Goal: Transaction & Acquisition: Obtain resource

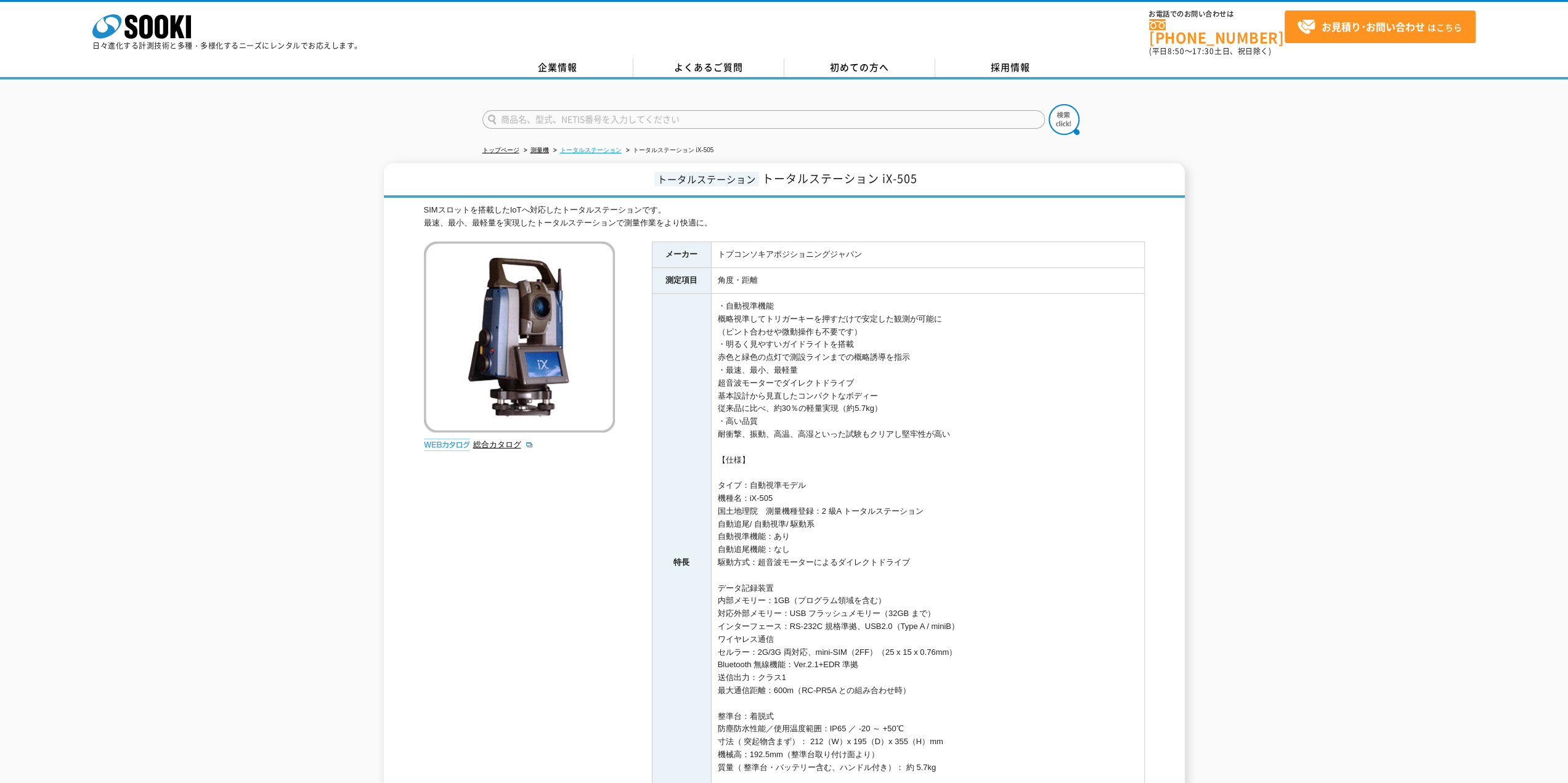
click at [613, 146] on link "トータルステーション" at bounding box center [591, 149] width 61 height 7
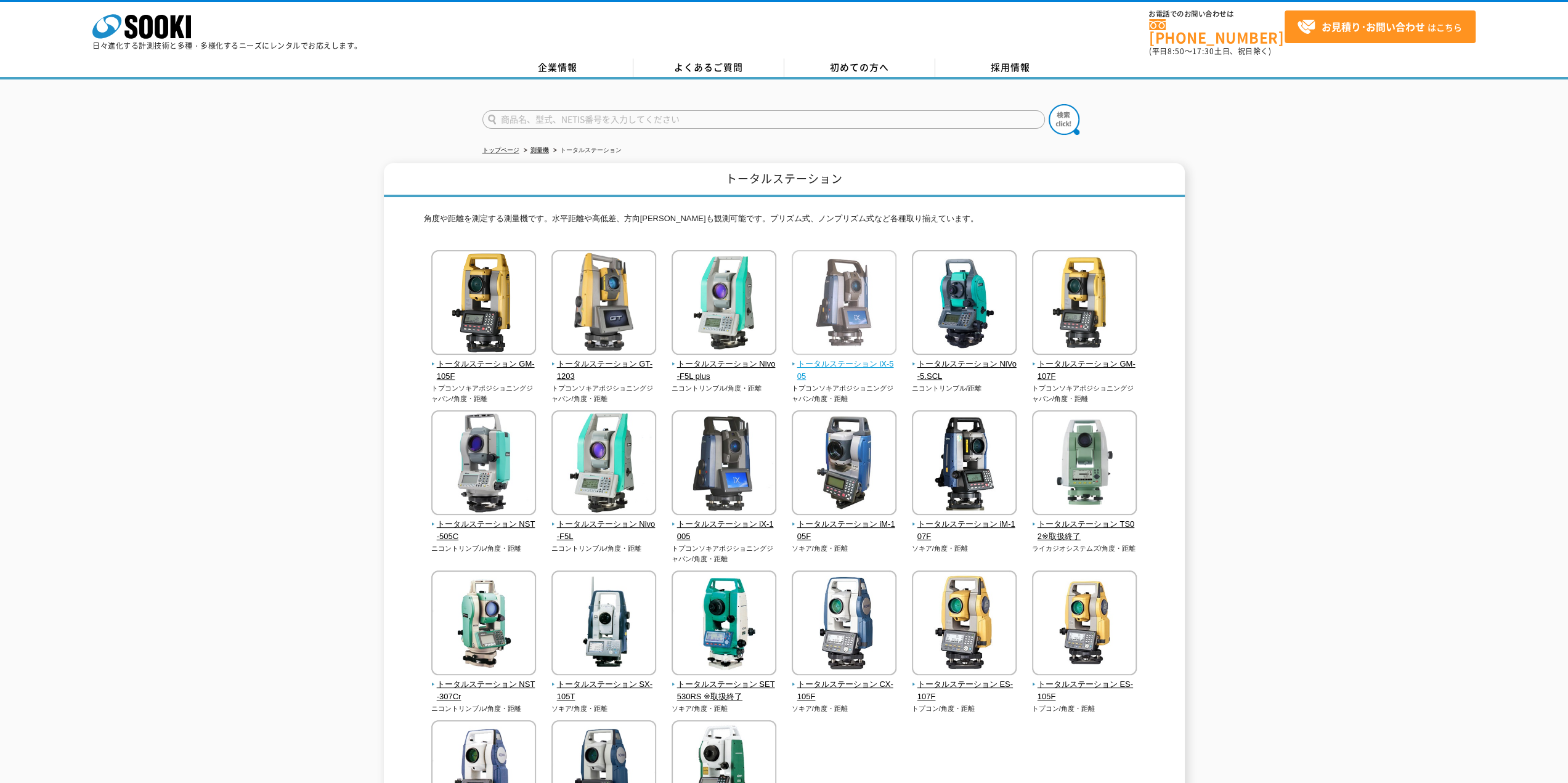
click at [830, 318] on img at bounding box center [844, 304] width 105 height 108
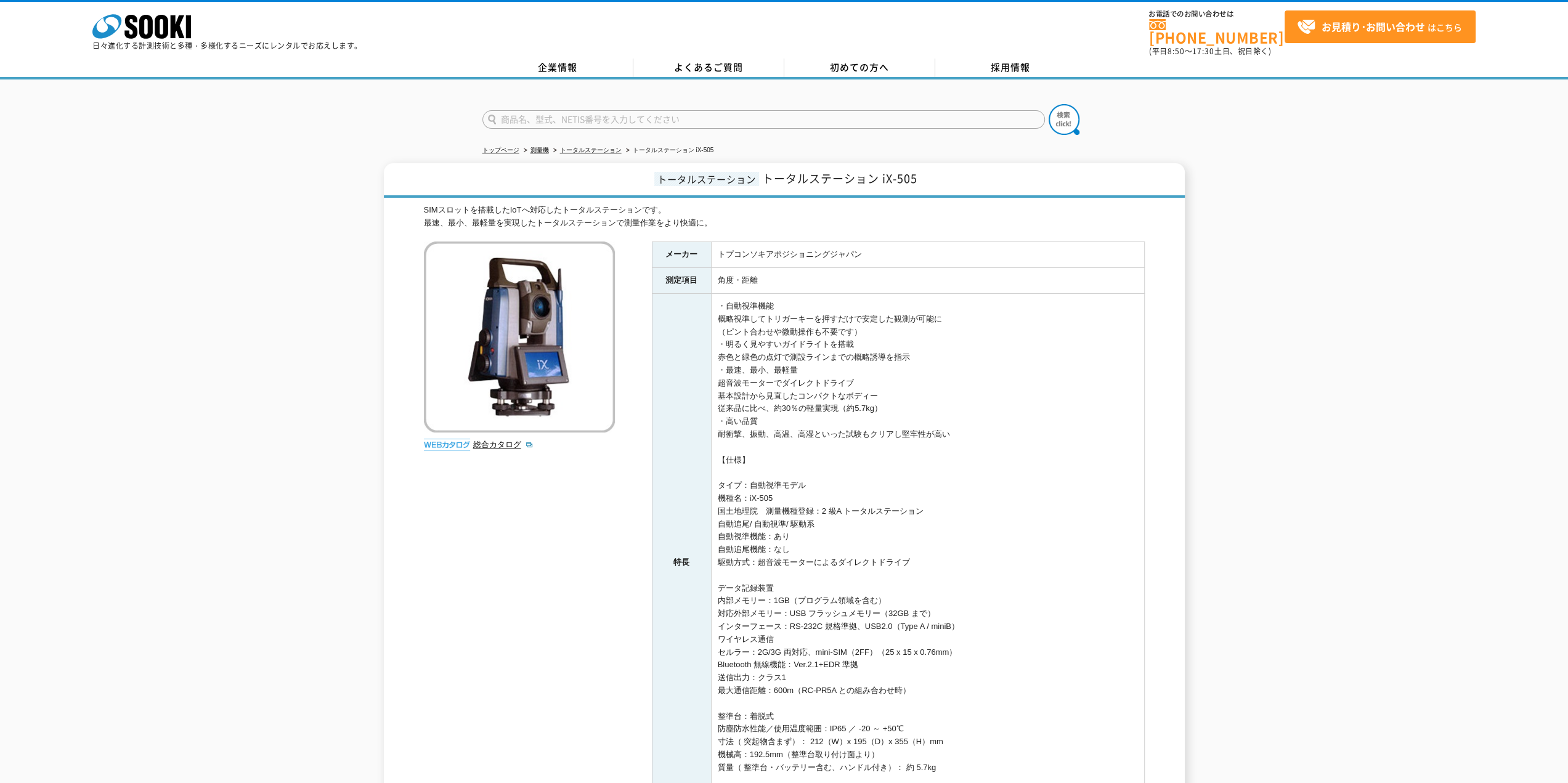
scroll to position [244, 0]
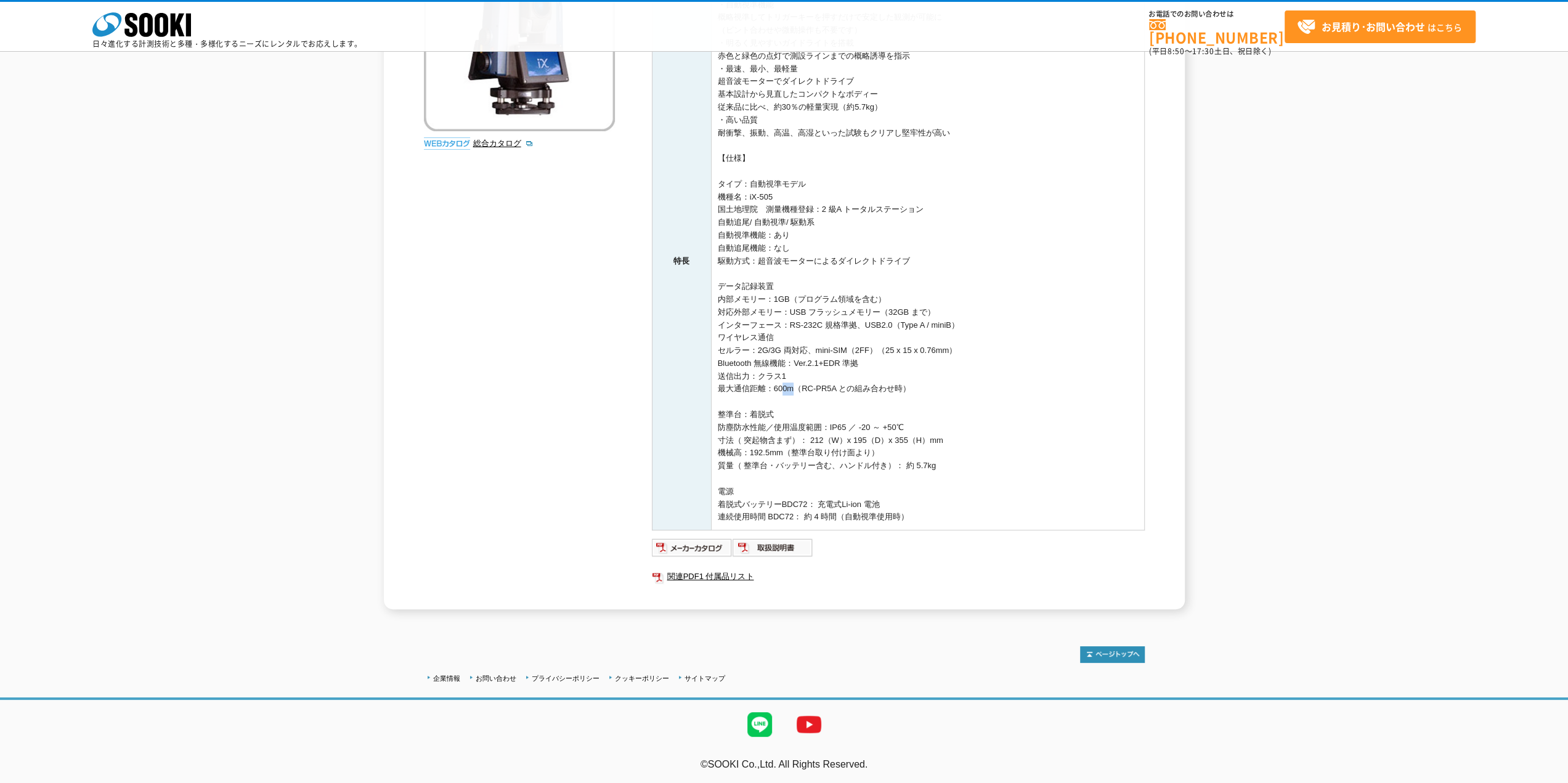
drag, startPoint x: 788, startPoint y: 390, endPoint x: 776, endPoint y: 390, distance: 12.0
click at [776, 390] on td "・自動視準機能 概略視準してトリガーキーを押すだけで安定した観測が可能に （ピント合わせや微動操作も不要です） ・明るく見やすいガイドライトを搭載 赤色と緑色…" at bounding box center [927, 261] width 433 height 539
drag, startPoint x: 798, startPoint y: 325, endPoint x: 801, endPoint y: 363, distance: 38.1
click at [801, 363] on td "・自動視準機能 概略視準してトリガーキーを押すだけで安定した観測が可能に （ピント合わせや微動操作も不要です） ・明るく見やすいガイドライトを搭載 赤色と緑色…" at bounding box center [927, 261] width 433 height 539
click at [703, 546] on img at bounding box center [692, 548] width 80 height 20
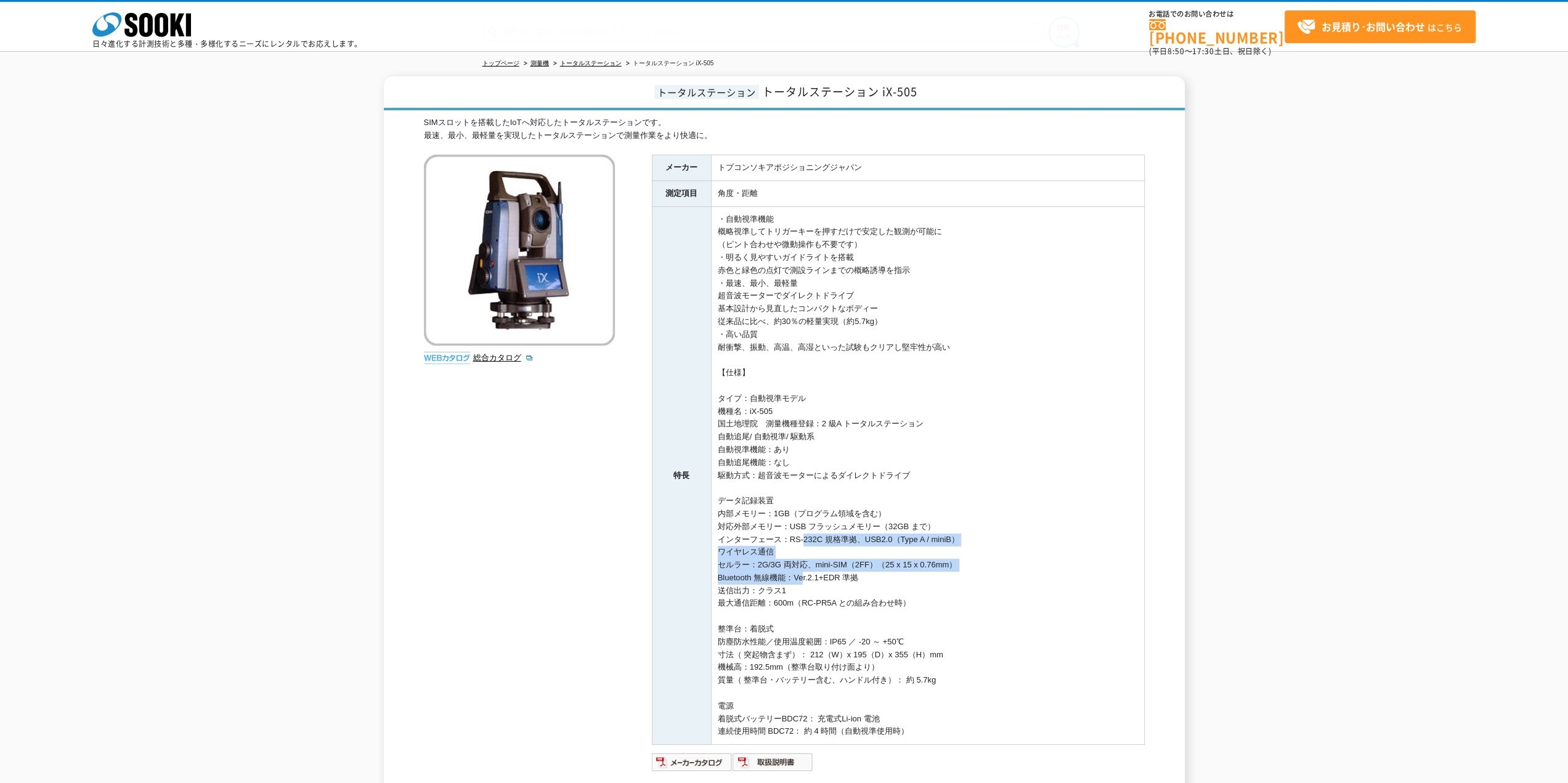
scroll to position [0, 0]
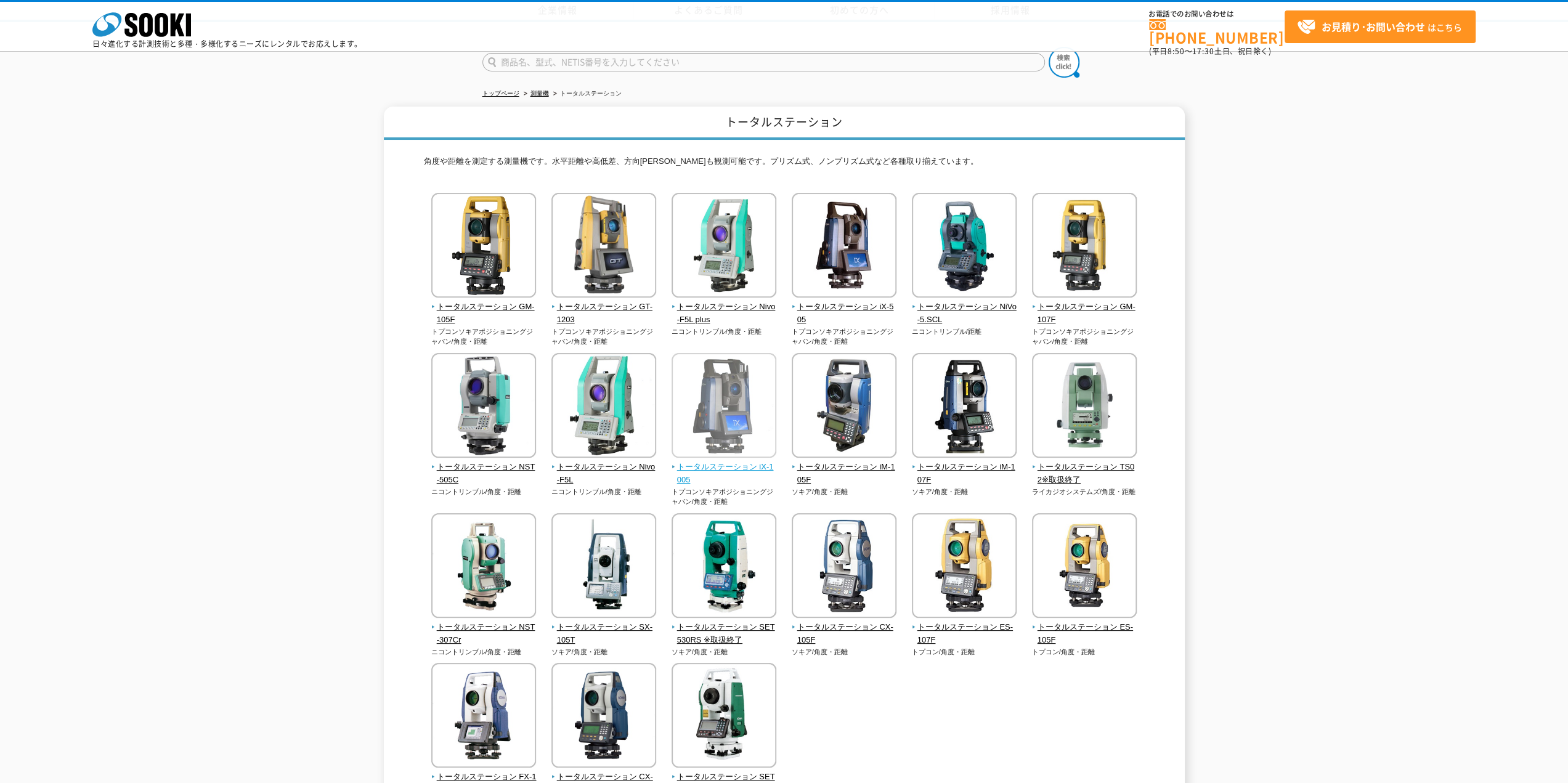
scroll to position [231, 0]
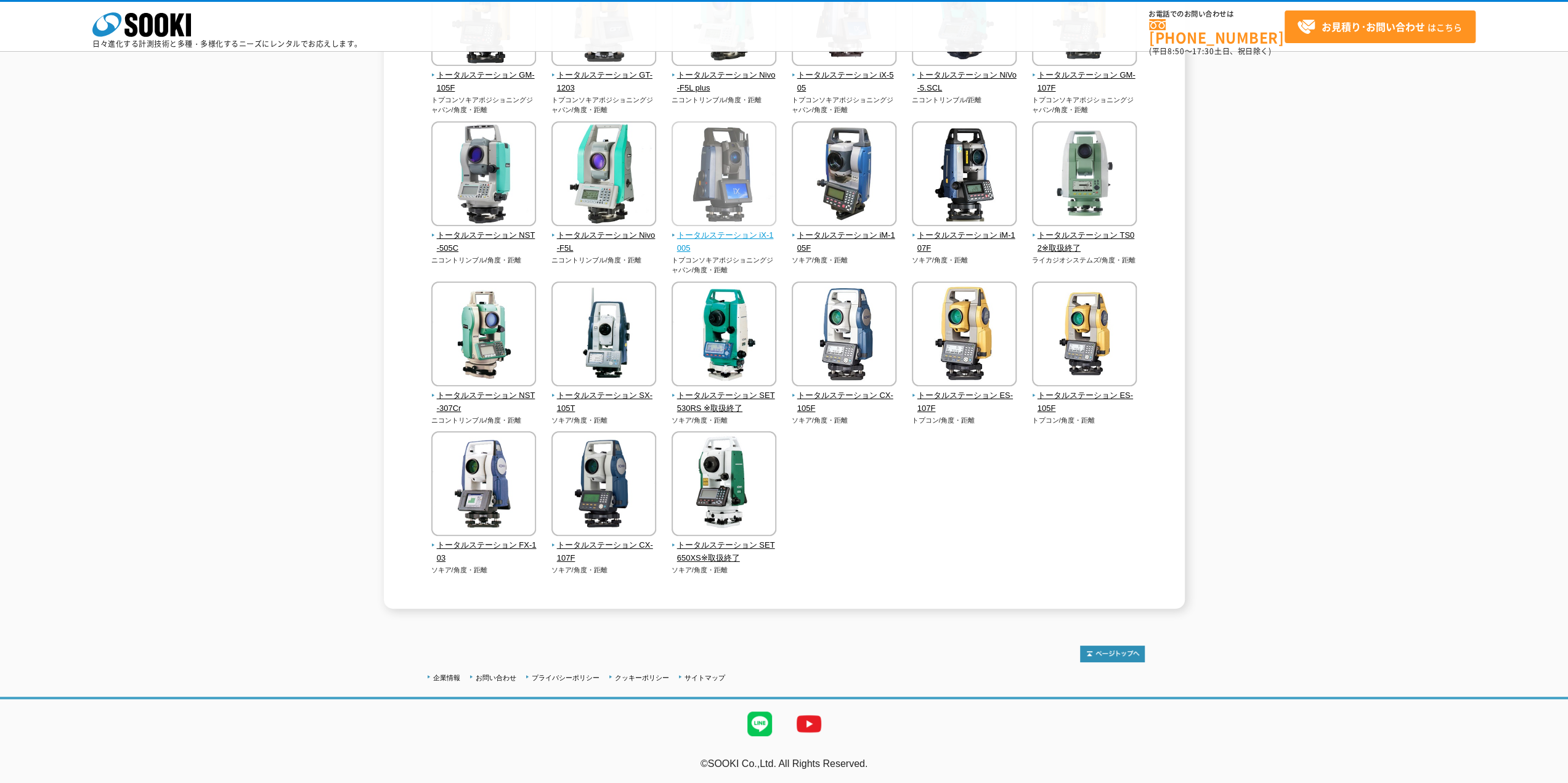
click at [712, 238] on span "トータルステーション iX-1005" at bounding box center [725, 242] width 106 height 26
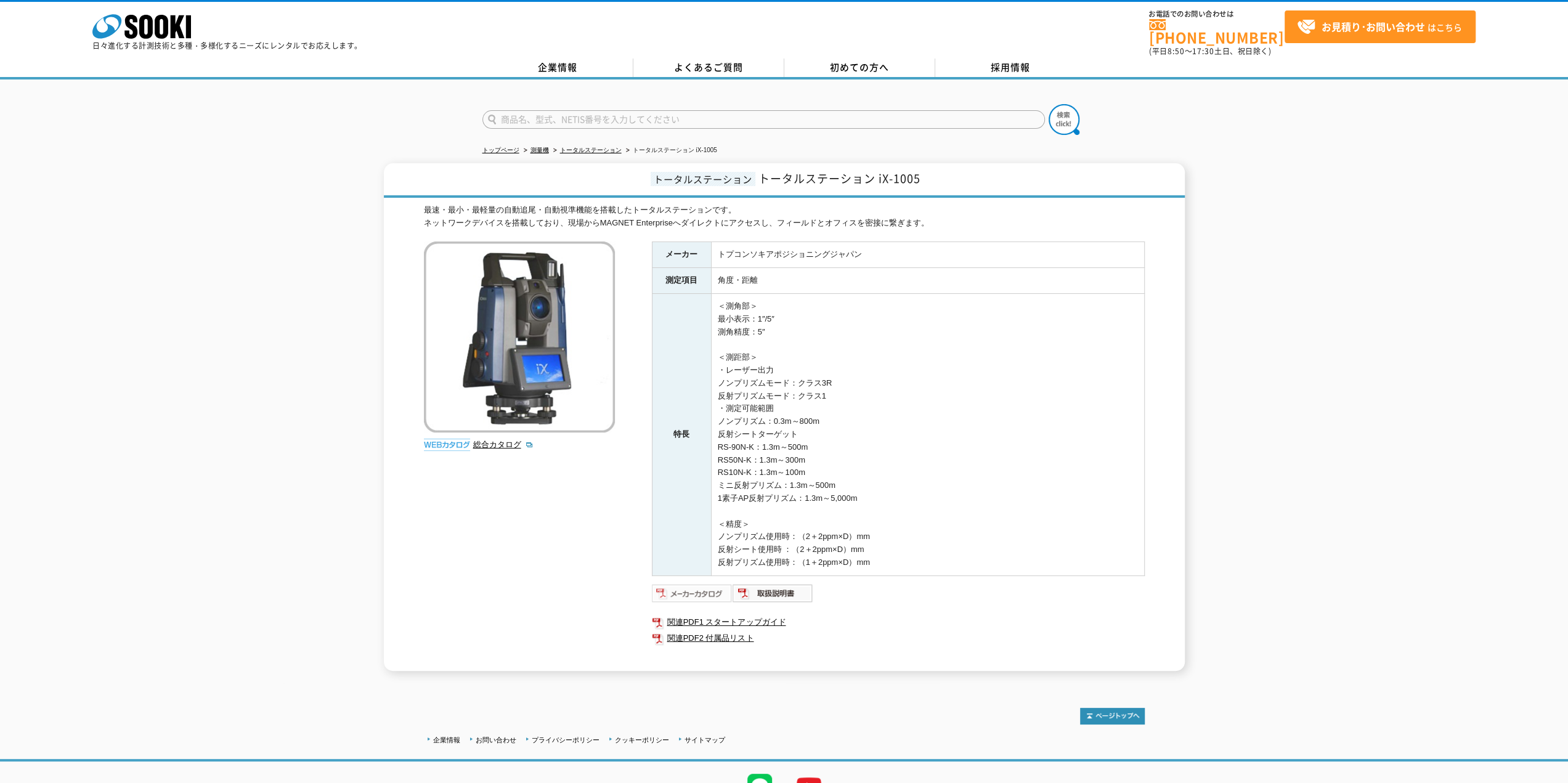
click at [683, 584] on img at bounding box center [692, 594] width 80 height 20
